Goal: Task Accomplishment & Management: Manage account settings

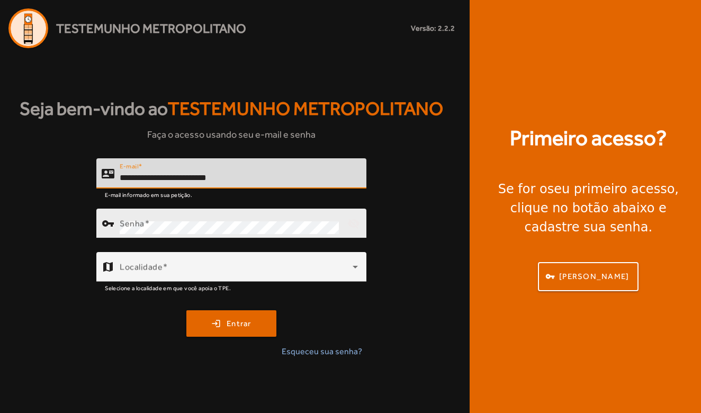
type input "**********"
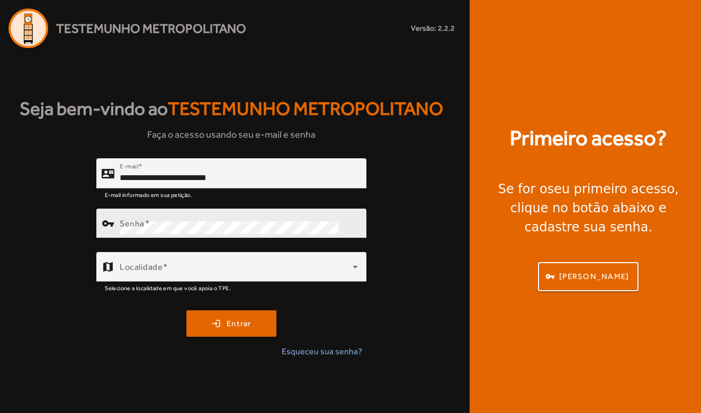
click at [274, 218] on div "Senha" at bounding box center [229, 224] width 219 height 30
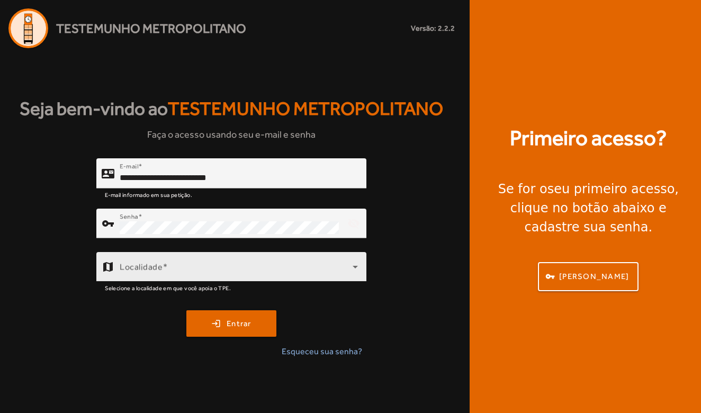
click at [220, 261] on div "Localidade" at bounding box center [239, 267] width 238 height 30
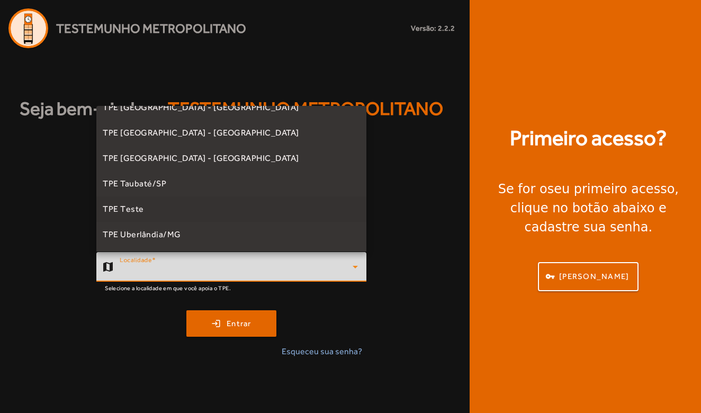
scroll to position [320, 0]
click at [196, 235] on mat-option "TPE Uberlândia/MG" at bounding box center [231, 234] width 270 height 25
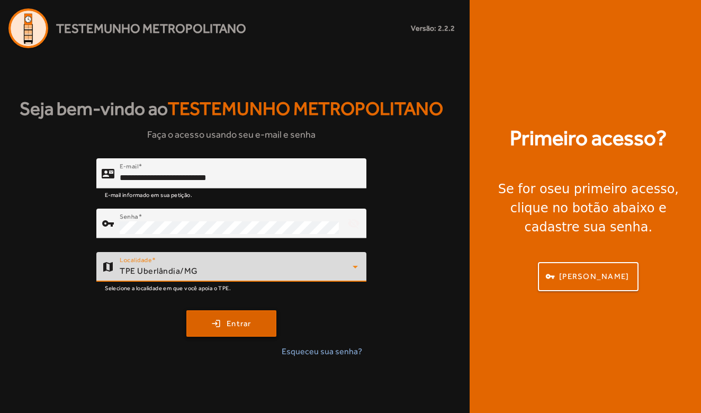
click at [263, 325] on span "submit" at bounding box center [231, 323] width 88 height 25
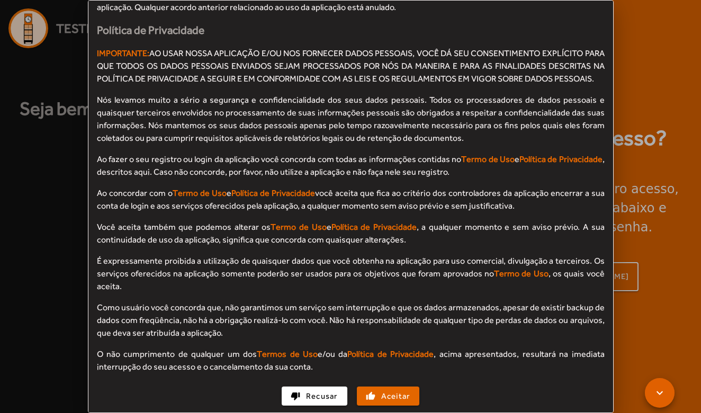
scroll to position [1016, 0]
click at [380, 386] on span "button" at bounding box center [388, 396] width 61 height 25
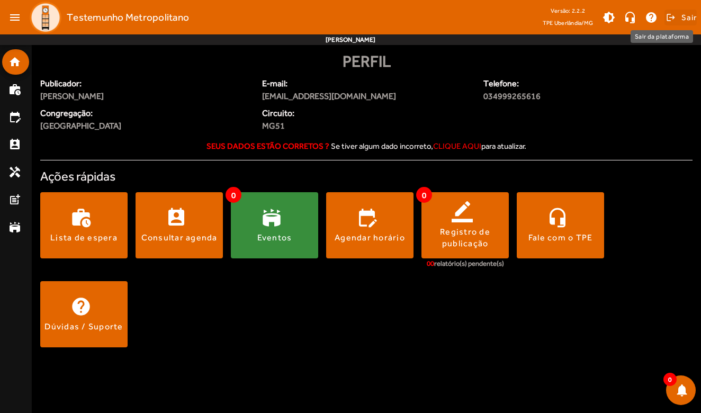
click at [677, 18] on span at bounding box center [680, 17] width 32 height 25
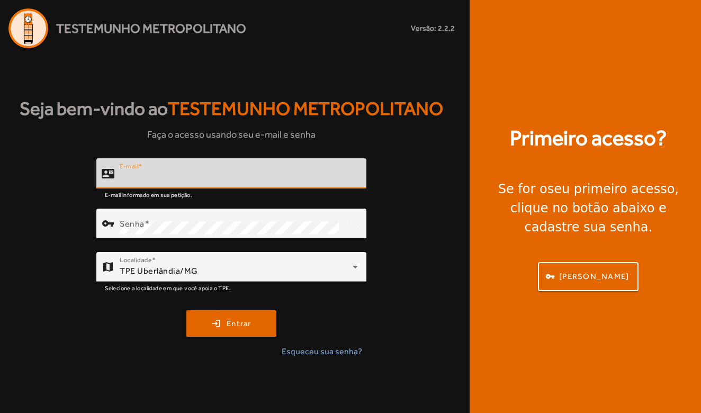
click at [451, 224] on div "contact_mail E-mail E-mail informado em sua petição. vpn_key Senha visibility_o…" at bounding box center [231, 262] width 463 height 208
